Goal: Book appointment/travel/reservation

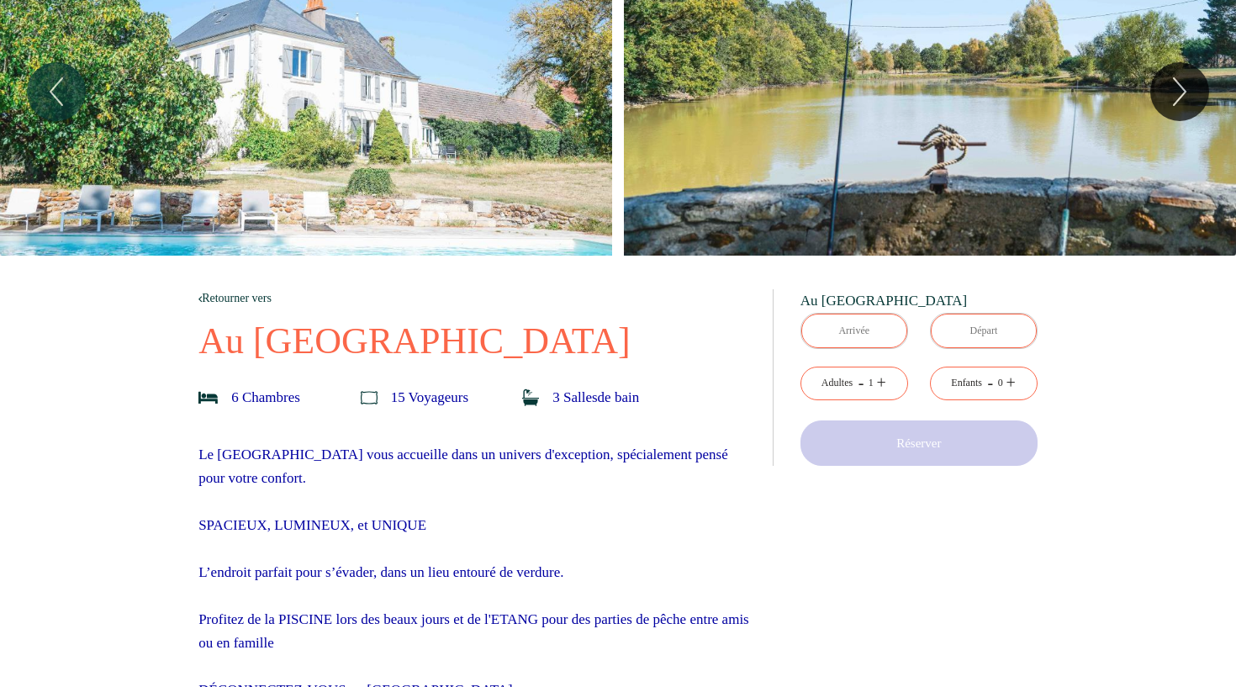
scroll to position [34, 0]
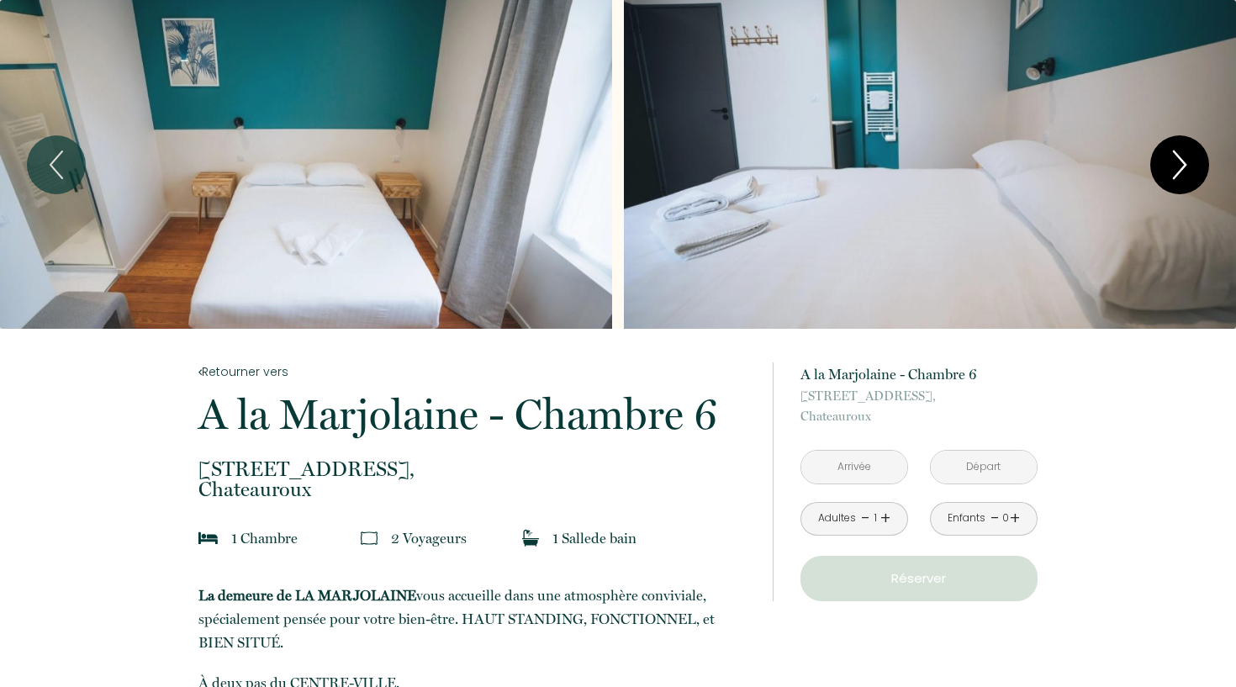
click at [1168, 169] on icon "Next" at bounding box center [1179, 165] width 35 height 50
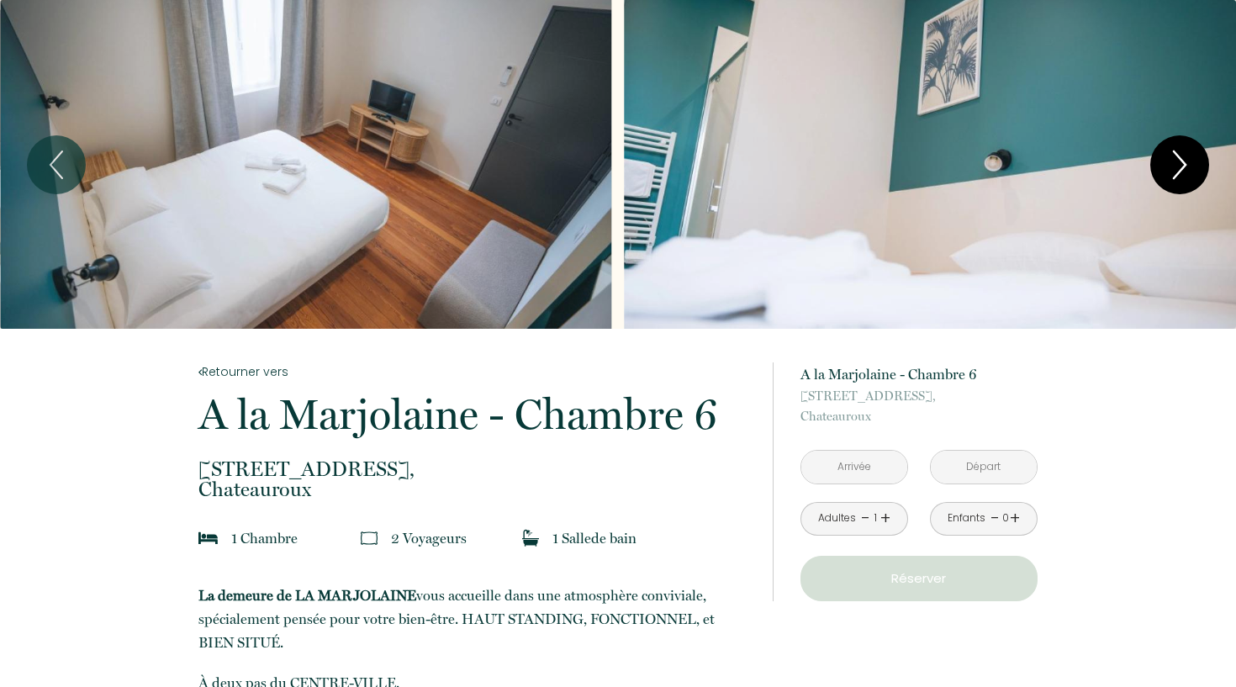
click at [1168, 169] on icon "Next" at bounding box center [1179, 165] width 35 height 50
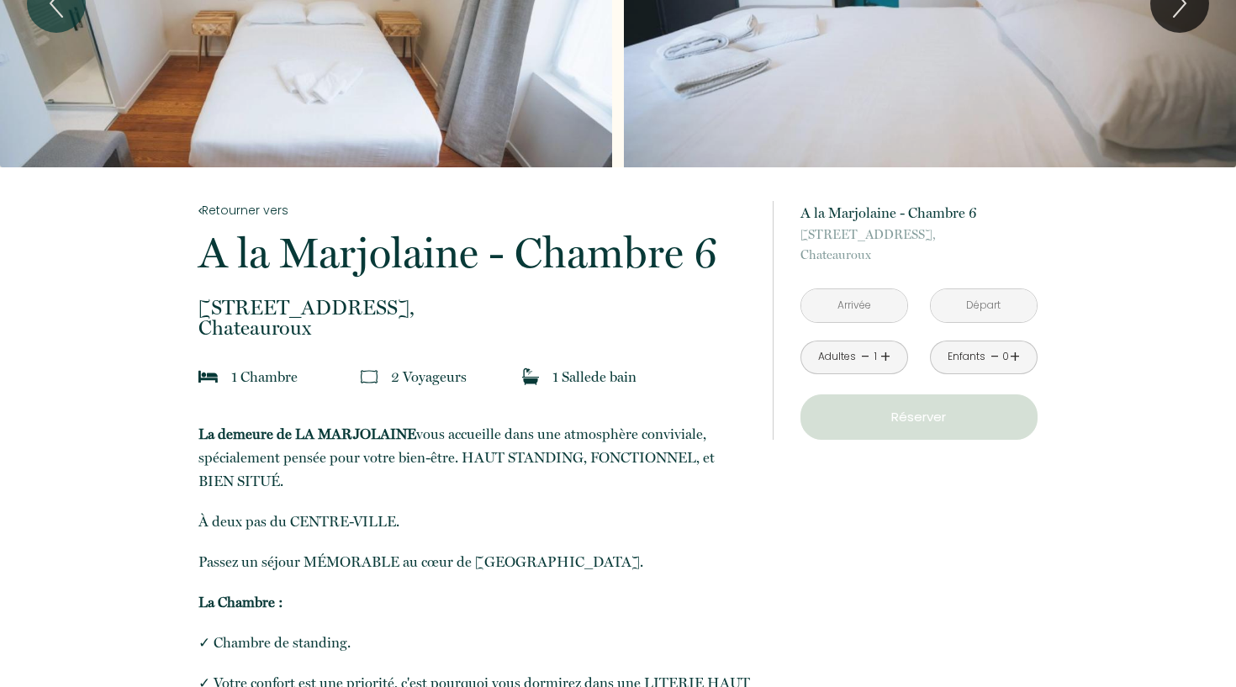
scroll to position [164, 0]
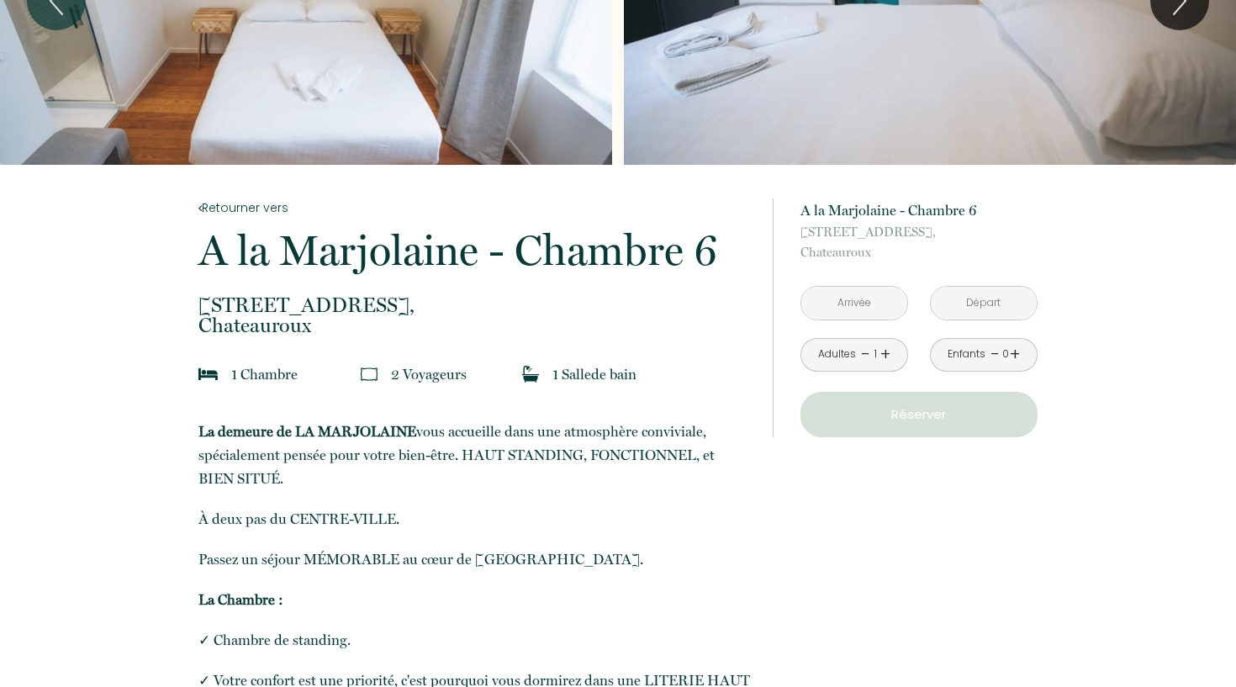
click at [886, 352] on link "+" at bounding box center [886, 355] width 10 height 26
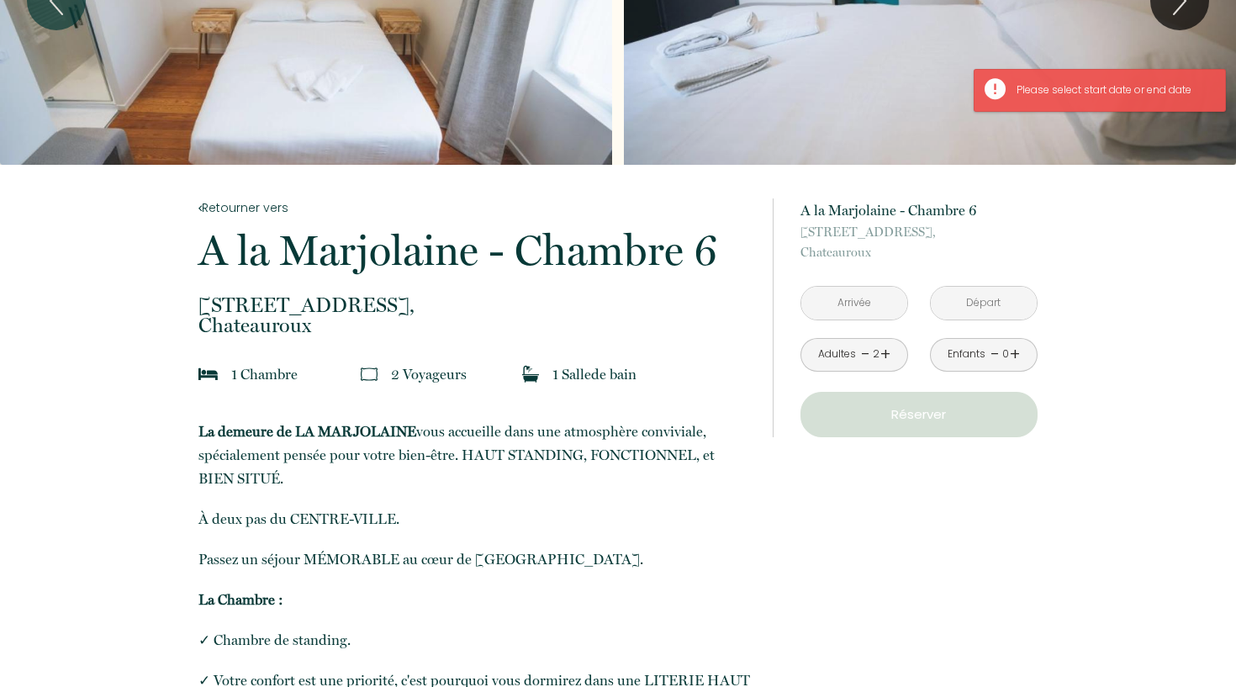
click at [869, 309] on input "text" at bounding box center [855, 303] width 106 height 33
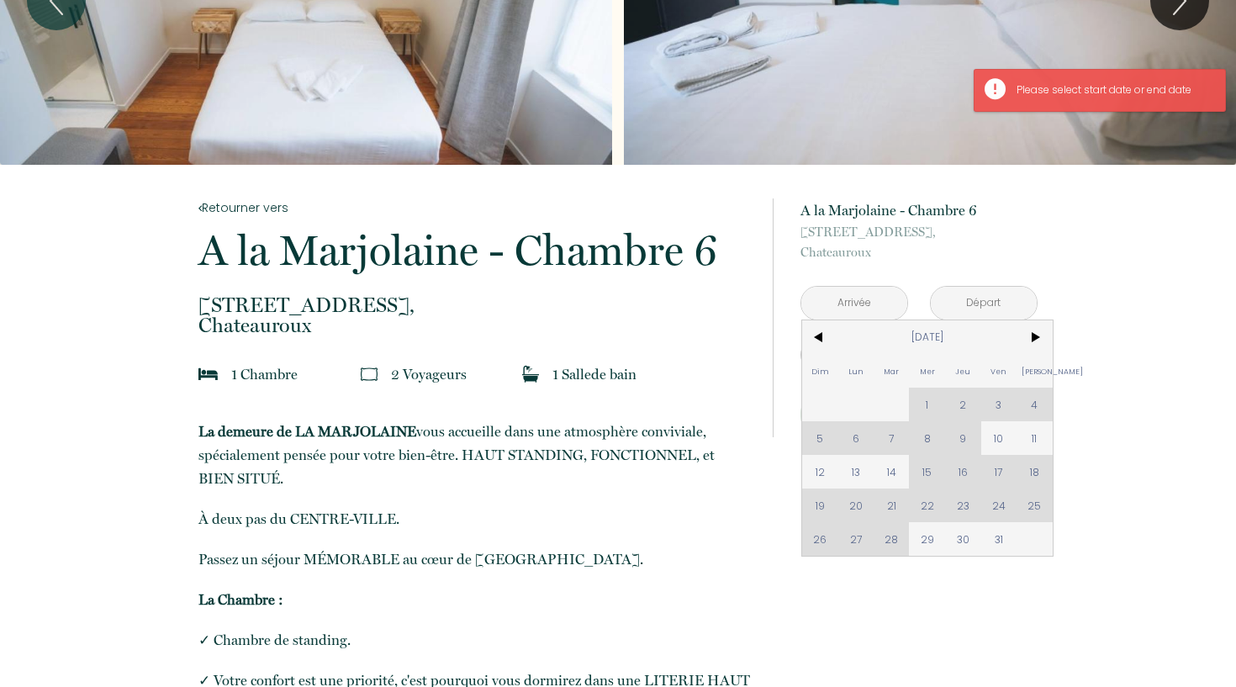
click at [995, 466] on div "Dim Lun Mar Mer Jeu Ven Sam 1 2 3 4 5 6 7 8 9 10 11 12 13 14 15 16 17 18 19 20 …" at bounding box center [927, 438] width 251 height 236
click at [1037, 469] on div "Dim Lun Mar Mer Jeu Ven Sam 1 2 3 4 5 6 7 8 9 10 11 12 13 14 15 16 17 18 19 20 …" at bounding box center [927, 438] width 251 height 236
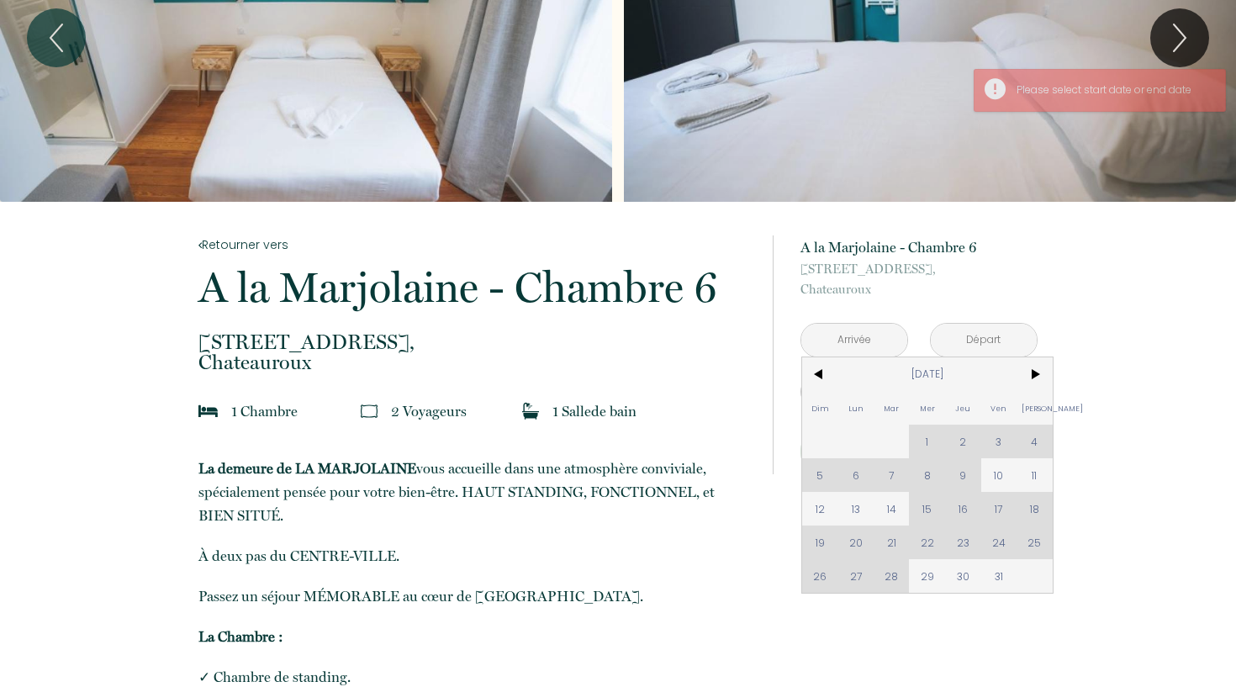
scroll to position [46, 0]
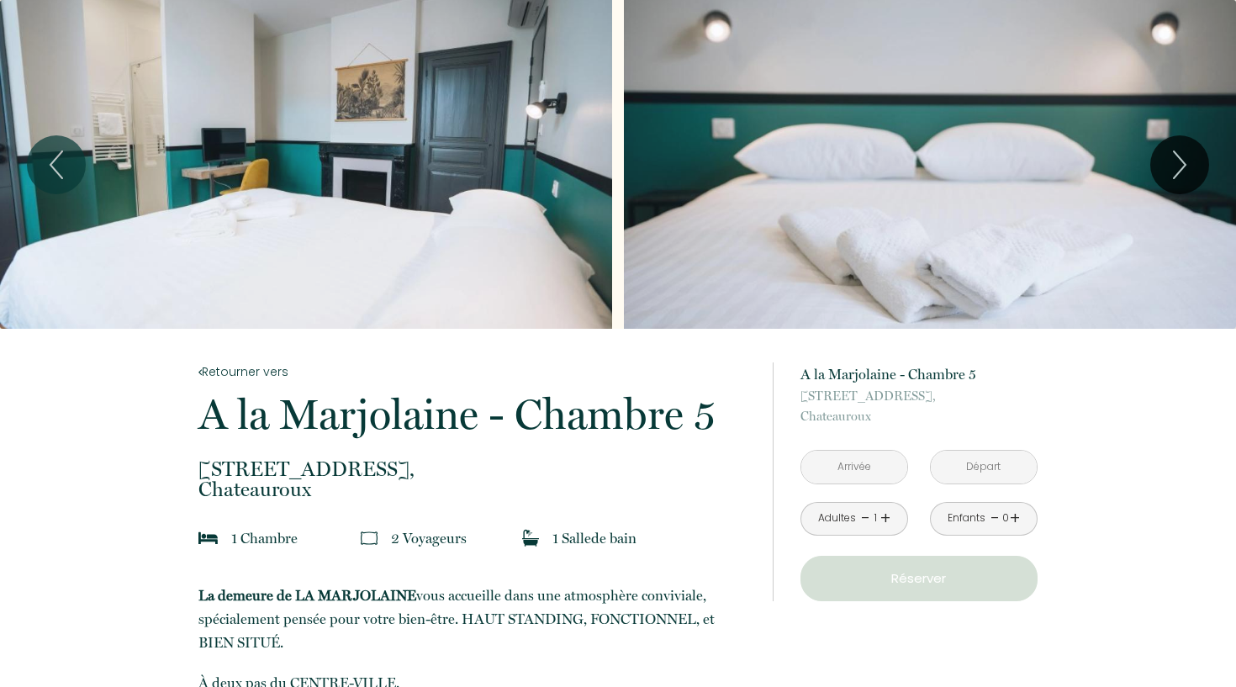
click at [876, 511] on div "1" at bounding box center [875, 519] width 8 height 16
click at [882, 511] on link "+" at bounding box center [886, 519] width 10 height 26
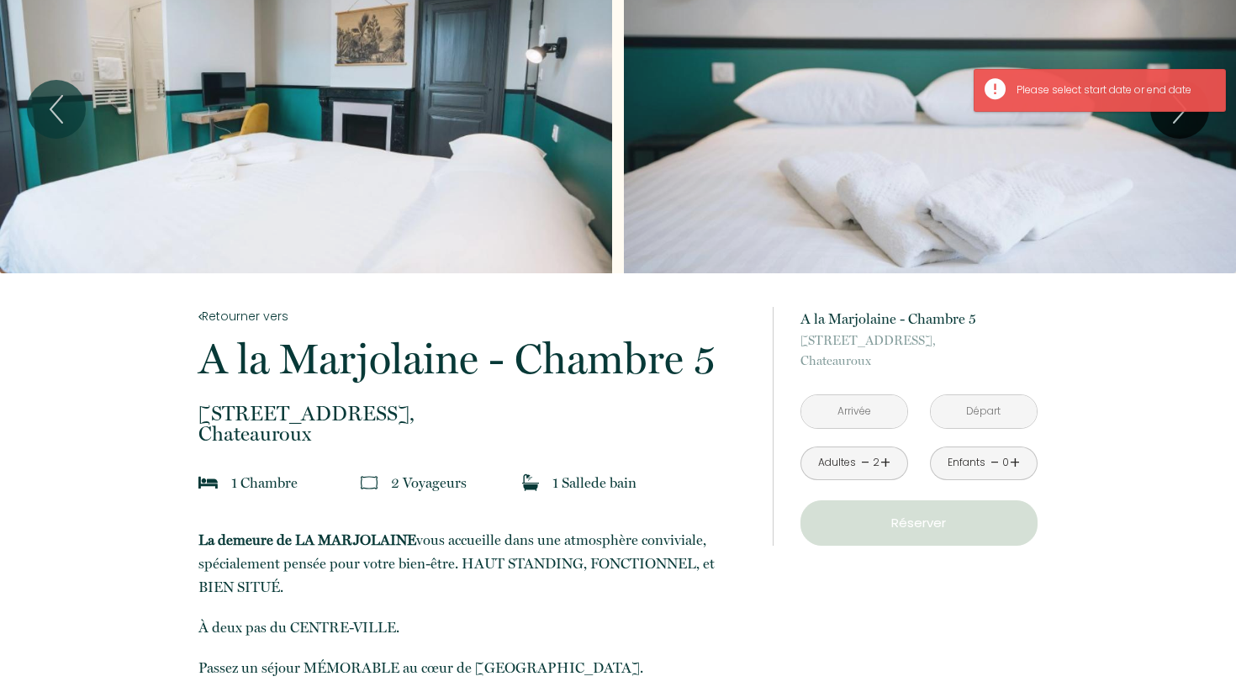
scroll to position [70, 0]
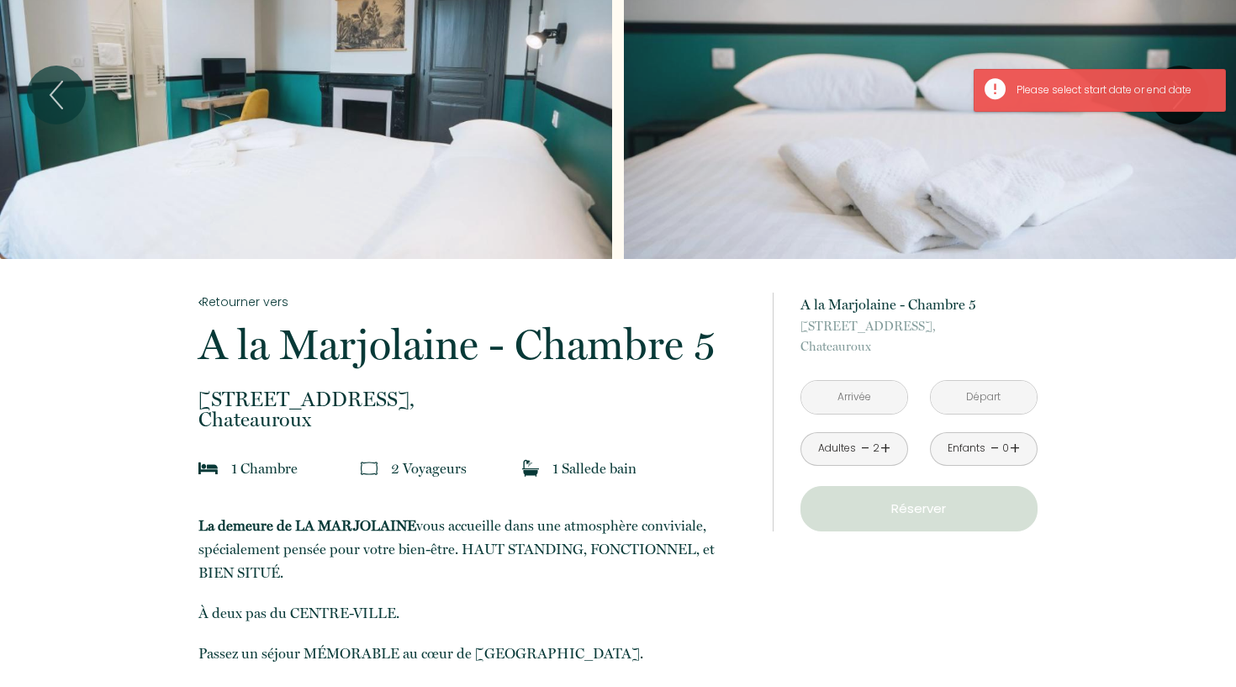
click at [875, 405] on input "text" at bounding box center [855, 397] width 106 height 33
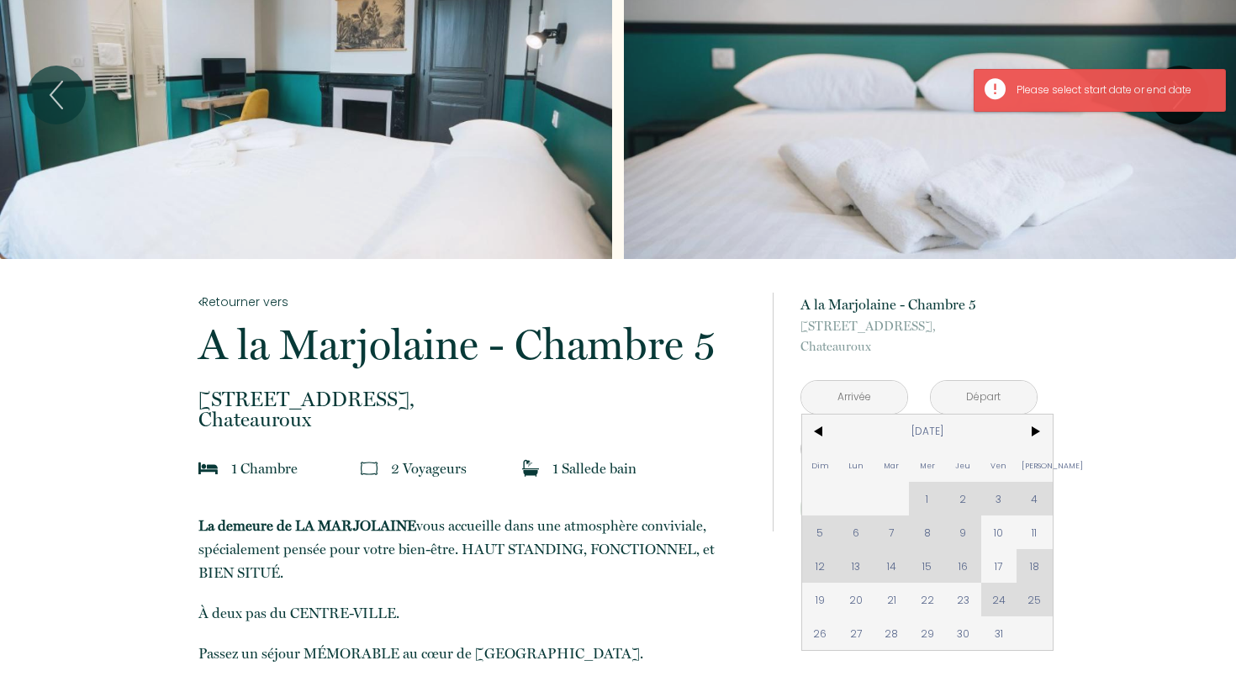
click at [1034, 568] on div "Dim Lun Mar Mer Jeu Ven Sam 1 2 3 4 5 6 7 8 9 10 11 12 13 14 15 16 17 18 19 20 …" at bounding box center [927, 533] width 251 height 236
click at [1039, 560] on div "Dim Lun Mar Mer Jeu Ven Sam 1 2 3 4 5 6 7 8 9 10 11 12 13 14 15 16 17 18 19 20 …" at bounding box center [927, 533] width 251 height 236
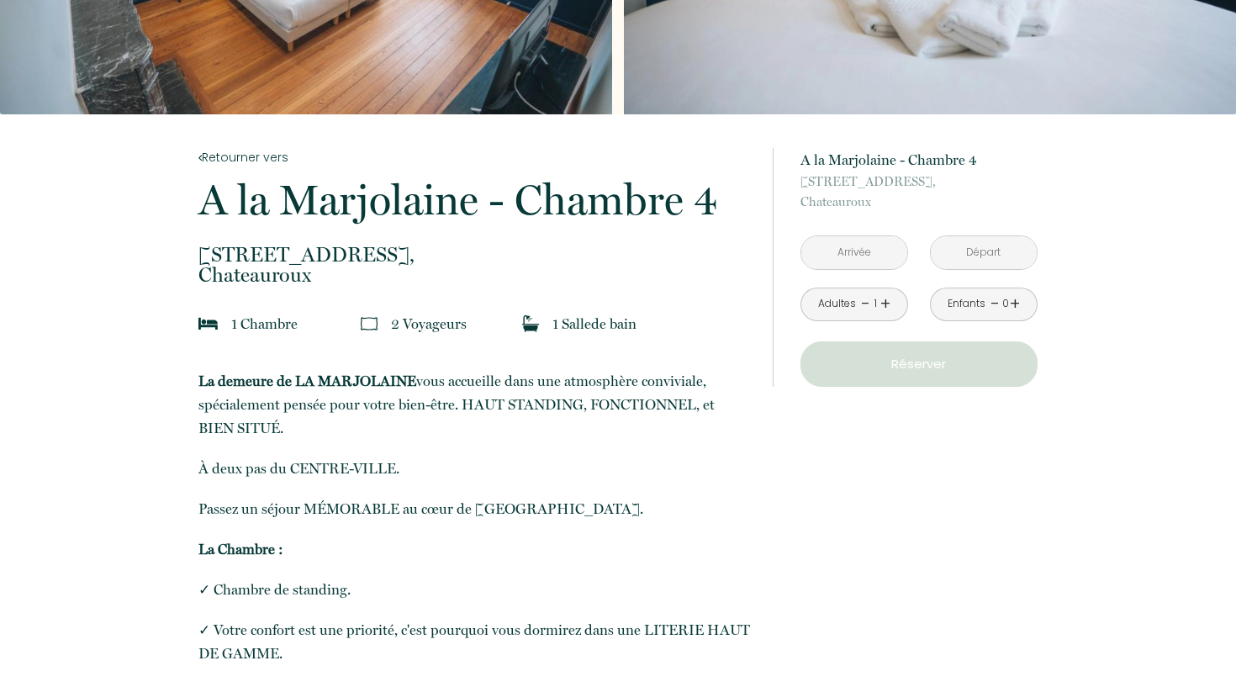
scroll to position [220, 0]
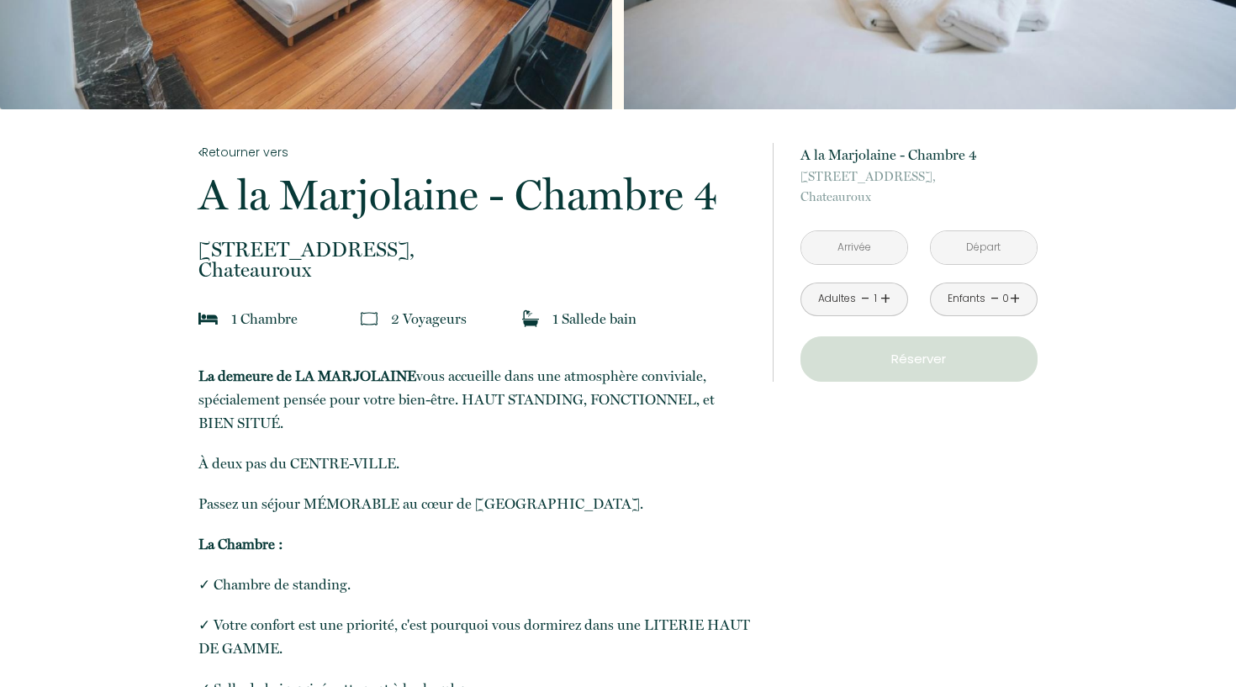
click at [888, 240] on input "text" at bounding box center [855, 247] width 106 height 33
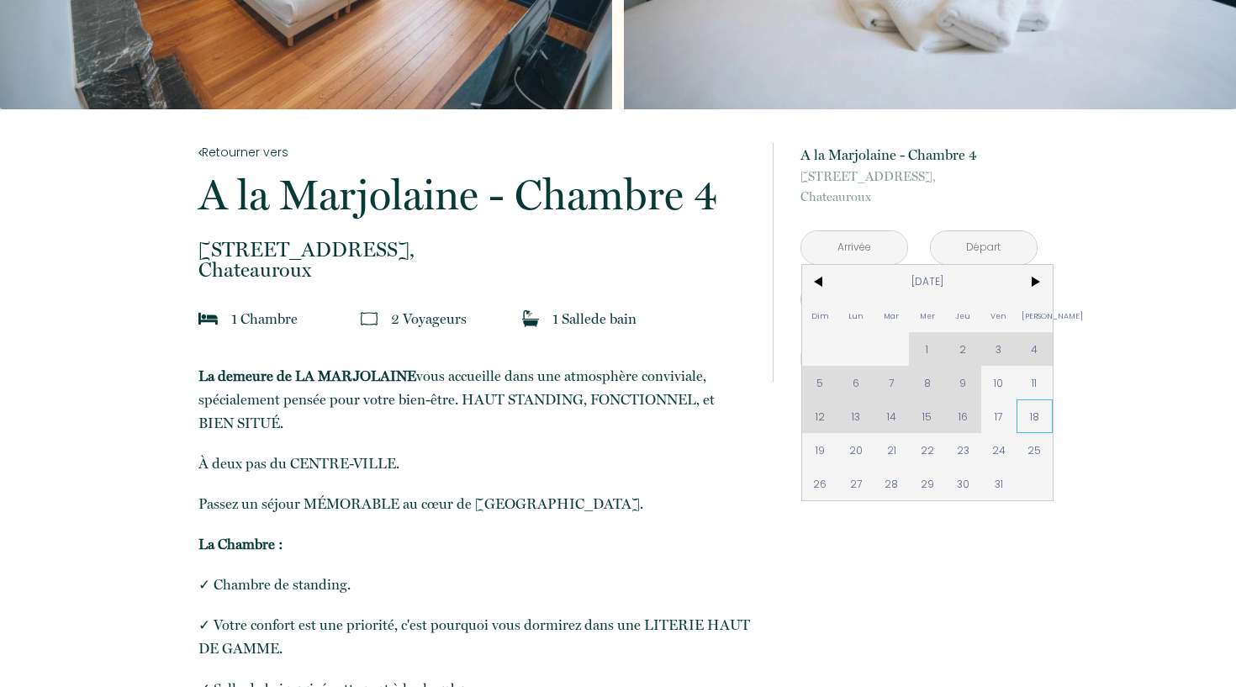
click at [1037, 410] on span "18" at bounding box center [1035, 417] width 36 height 34
type input "Sam 18 Oct 2025"
type input "Dim 19 Oct 2025"
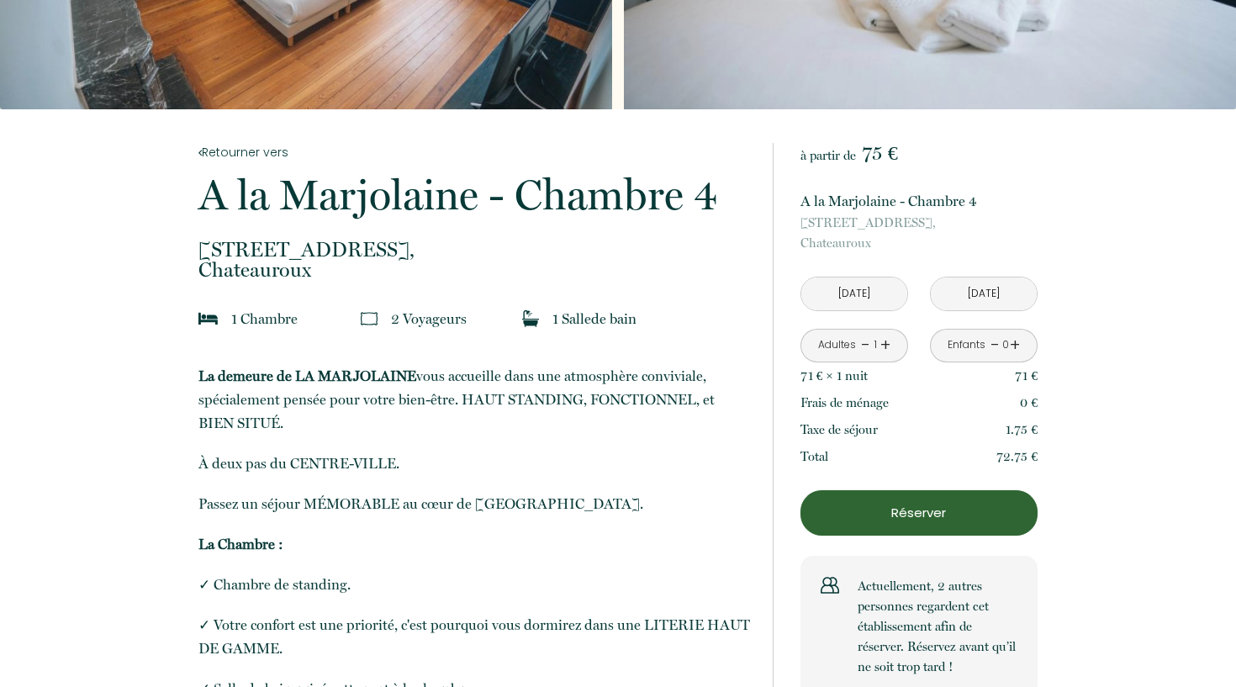
click at [882, 349] on link "+" at bounding box center [886, 345] width 10 height 26
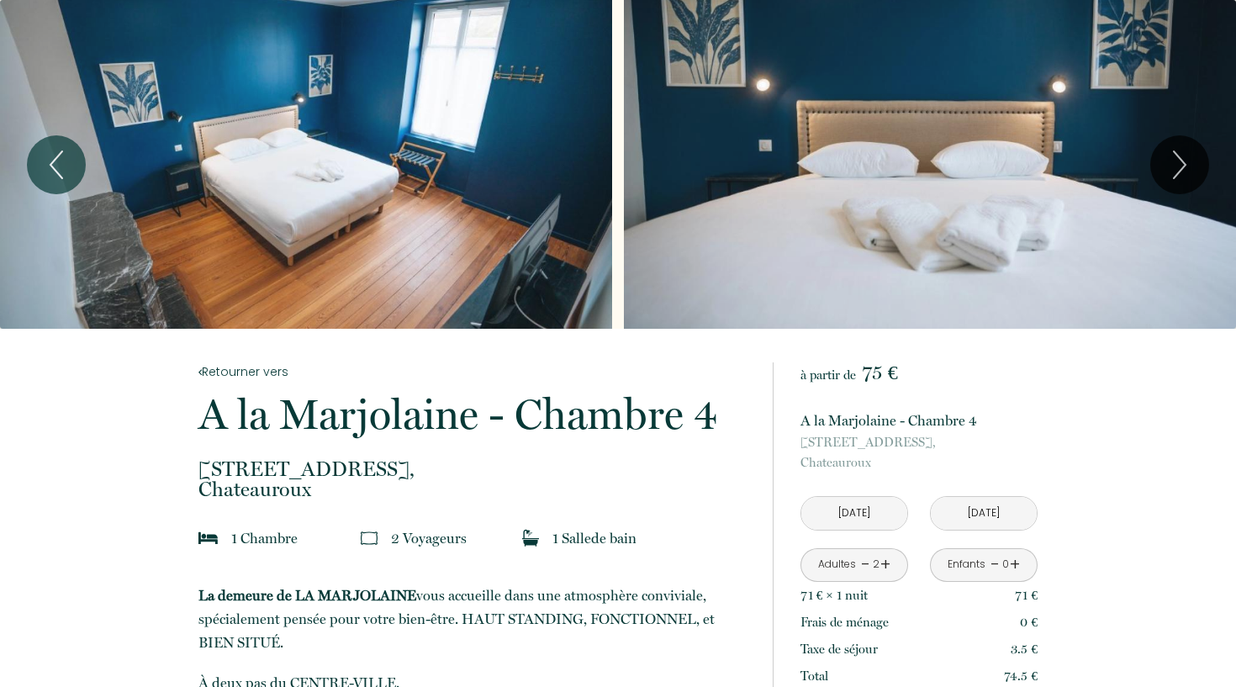
scroll to position [0, 0]
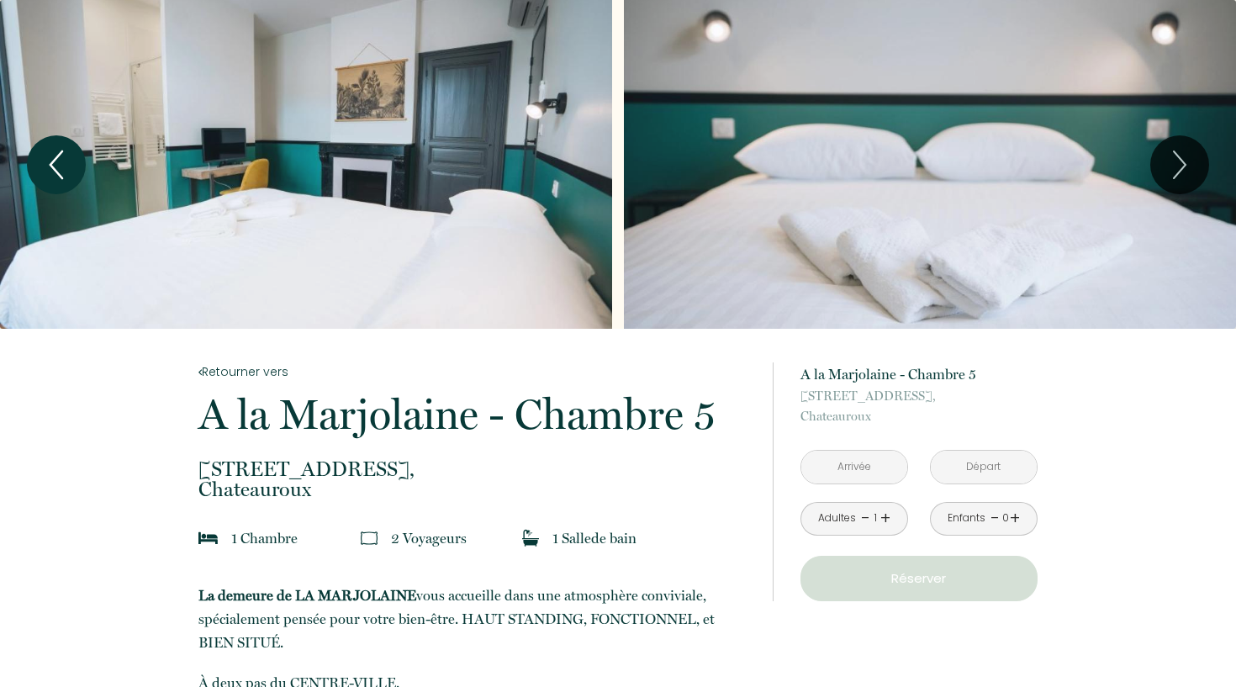
click at [53, 157] on icon "Previous" at bounding box center [56, 165] width 35 height 50
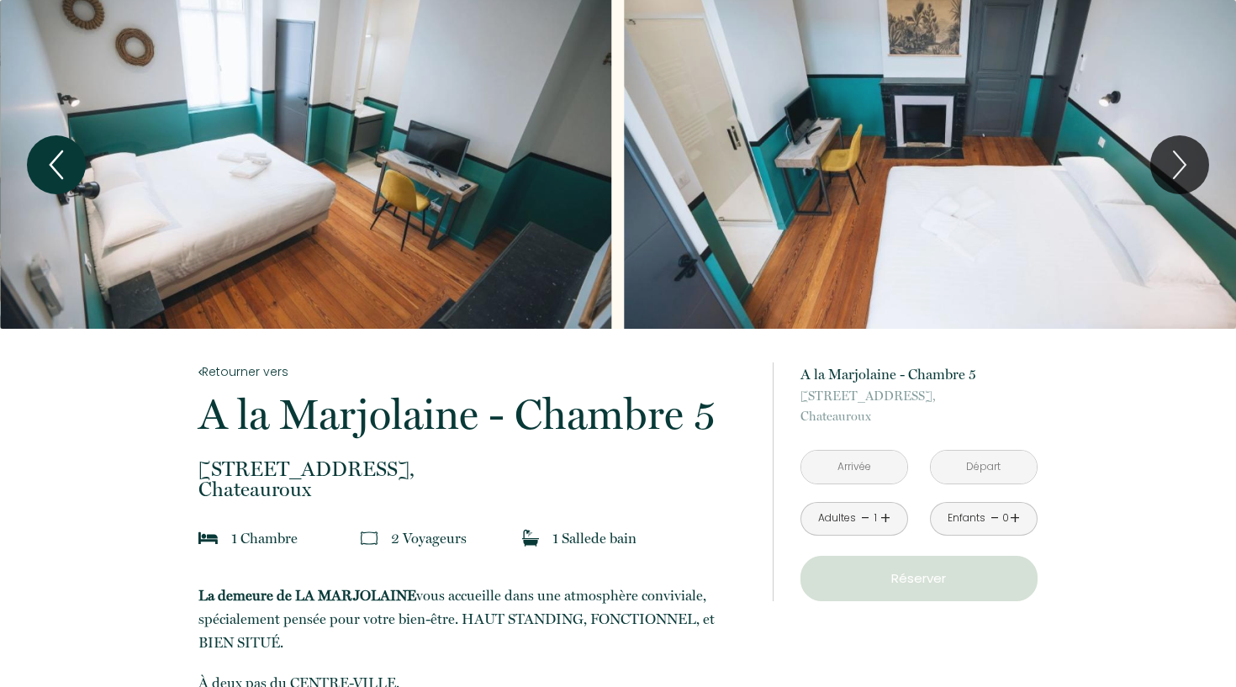
click at [53, 157] on icon "Previous" at bounding box center [56, 165] width 35 height 50
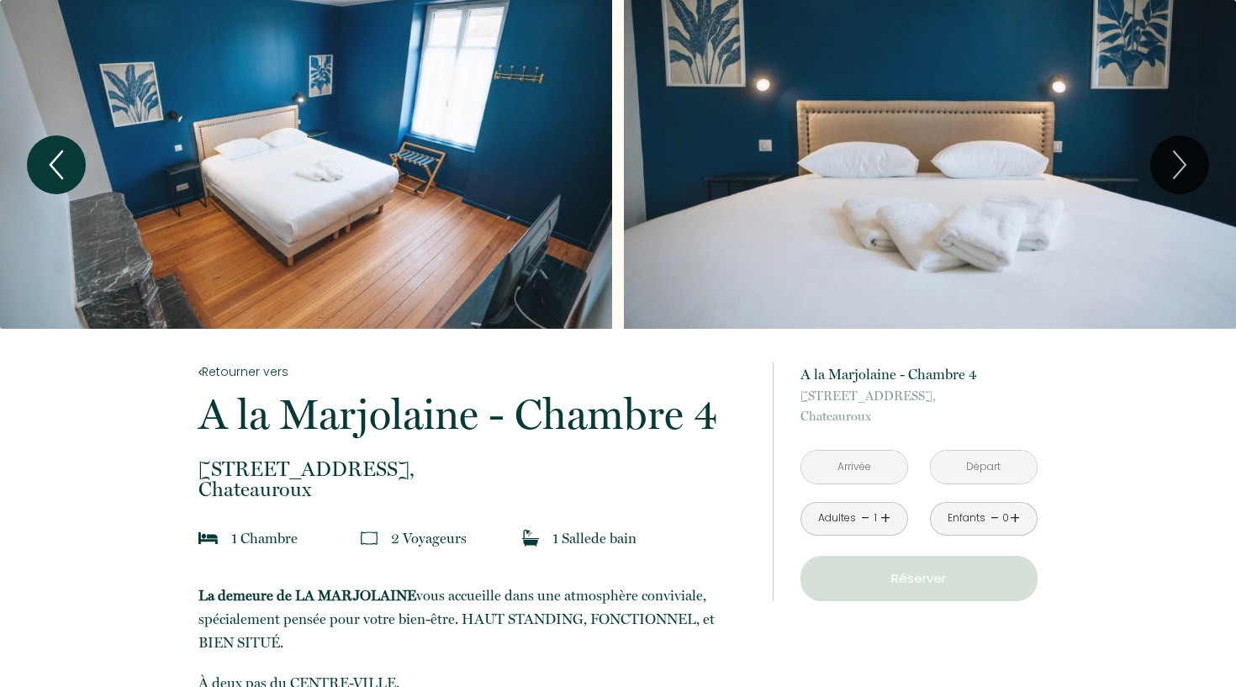
click at [66, 164] on icon "Previous" at bounding box center [56, 165] width 35 height 50
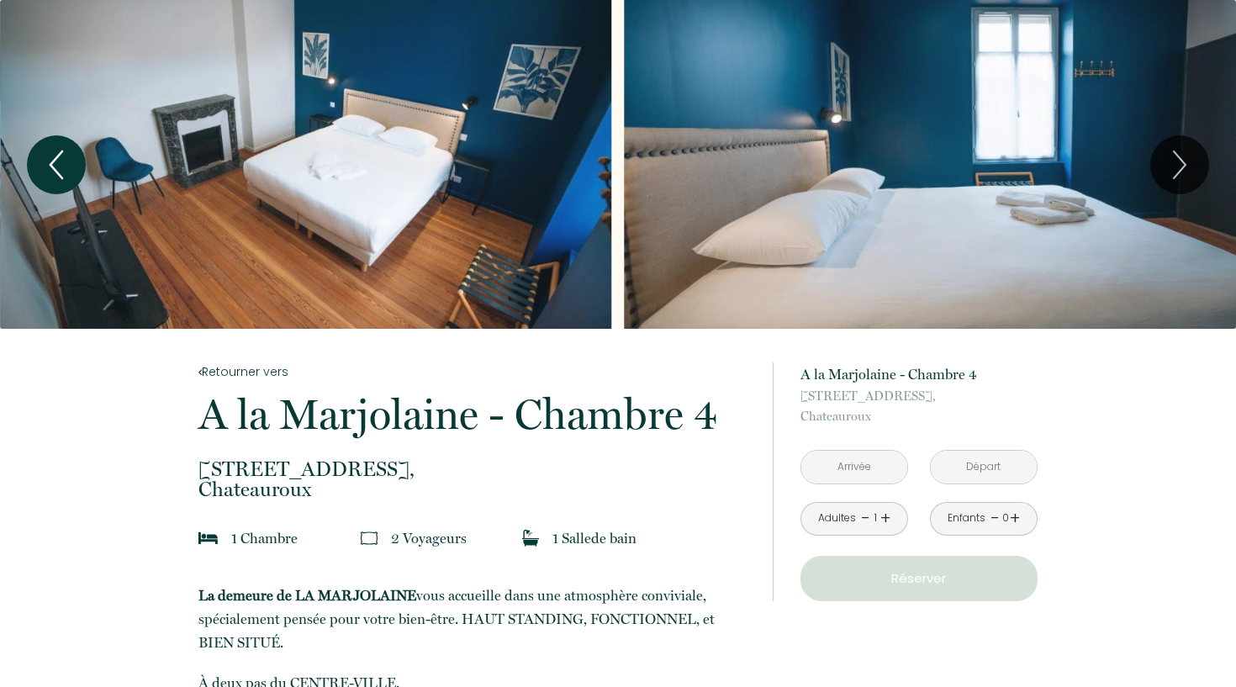
click at [66, 164] on icon "Previous" at bounding box center [56, 165] width 35 height 50
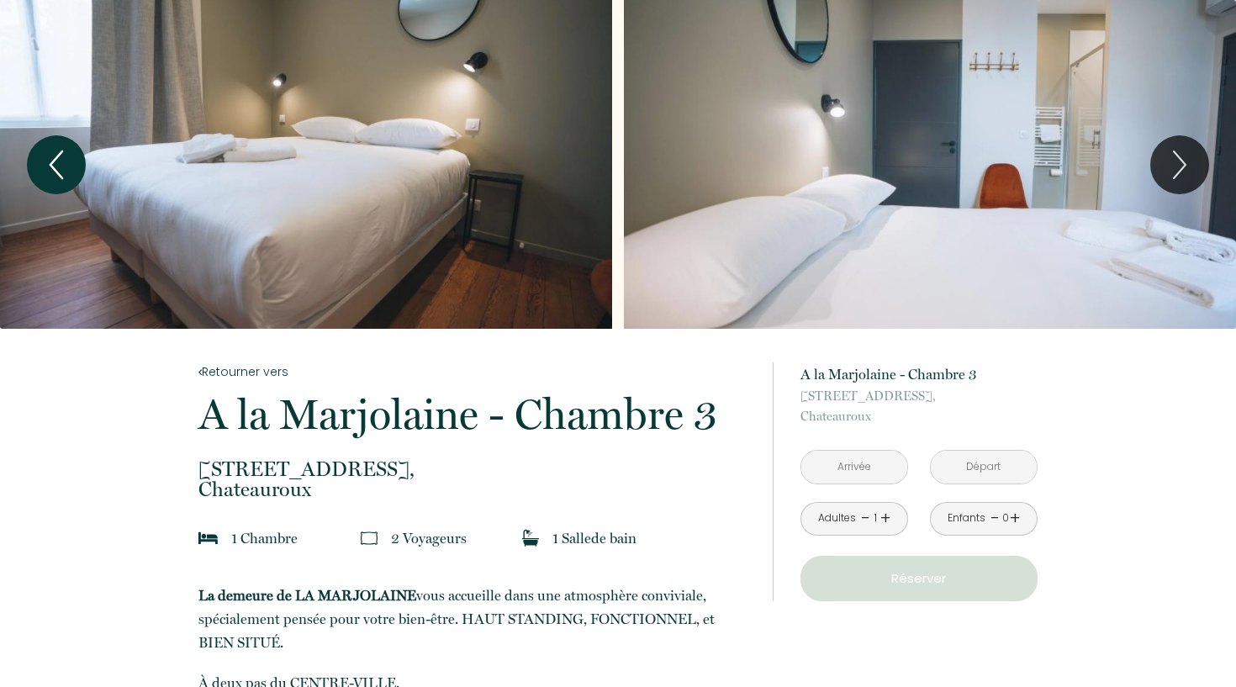
click at [72, 172] on icon "Previous" at bounding box center [56, 165] width 35 height 50
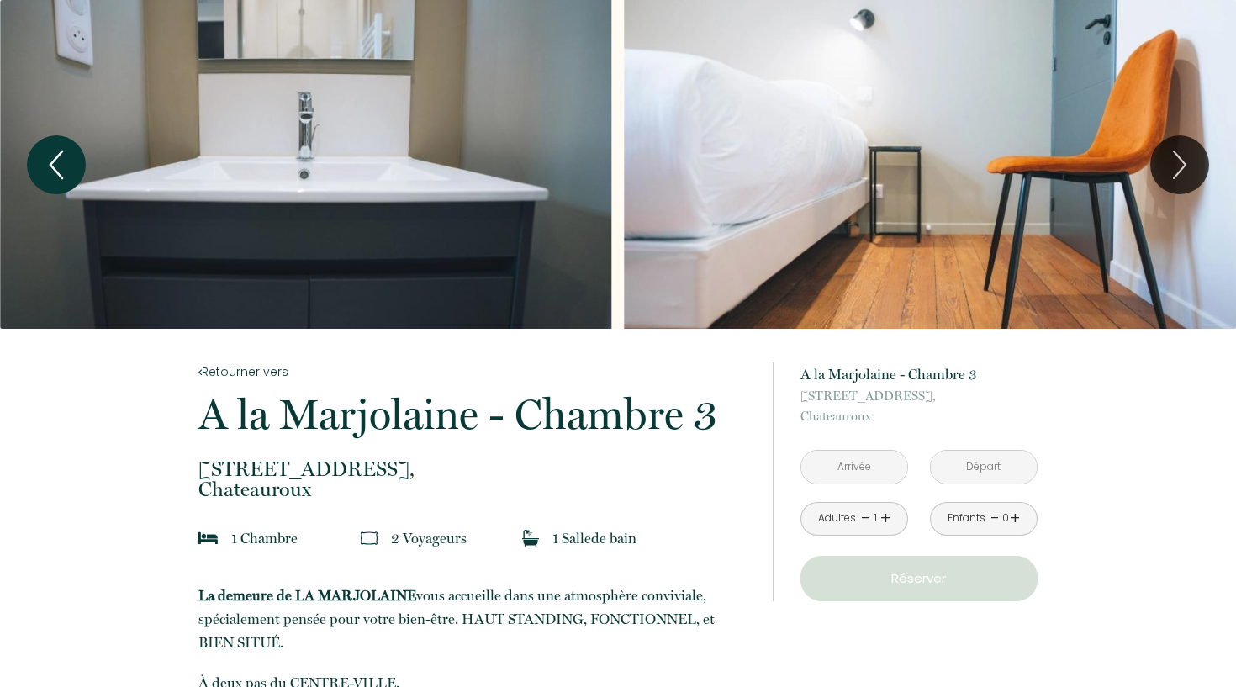
click at [72, 172] on icon "Previous" at bounding box center [56, 165] width 35 height 50
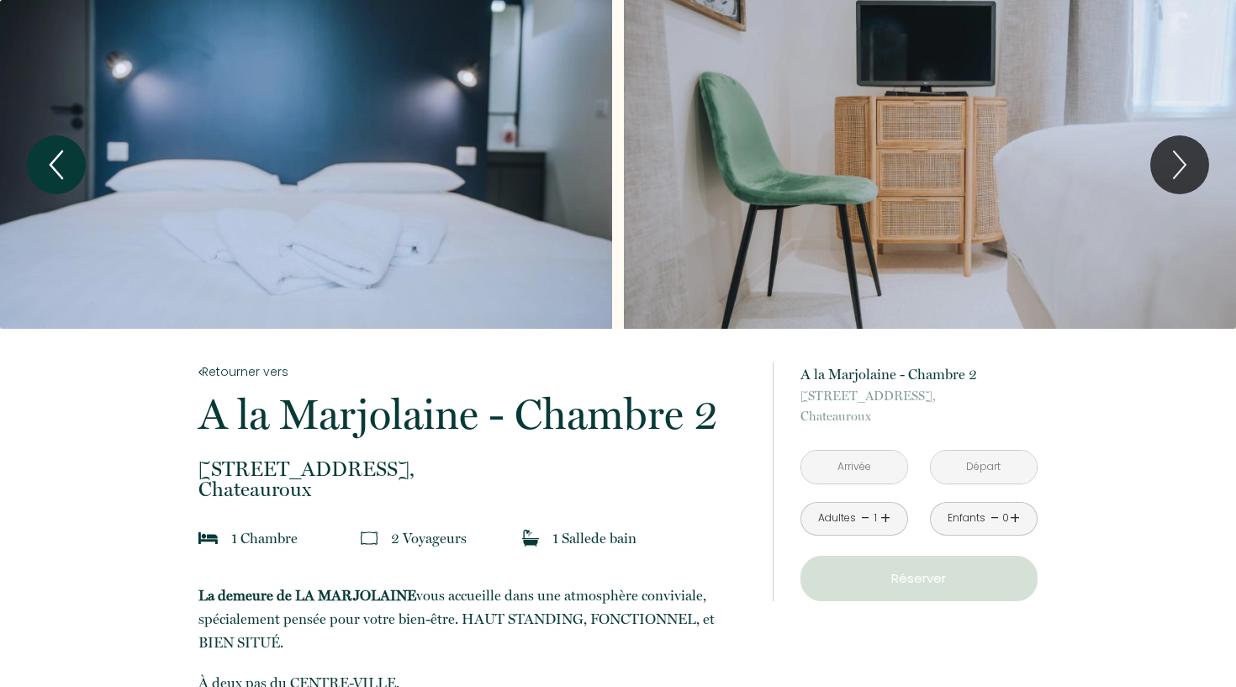
click at [43, 152] on icon "Previous" at bounding box center [56, 165] width 35 height 50
